Goal: Task Accomplishment & Management: Use online tool/utility

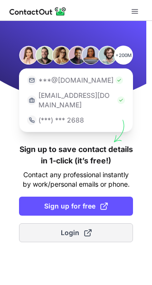
click at [89, 229] on span at bounding box center [88, 233] width 8 height 8
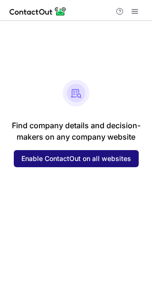
click at [48, 155] on span "Enable ContactOut on all websites" at bounding box center [76, 159] width 110 height 8
click at [54, 153] on button "Enable ContactOut on all websites" at bounding box center [76, 158] width 125 height 17
